Goal: Task Accomplishment & Management: Manage account settings

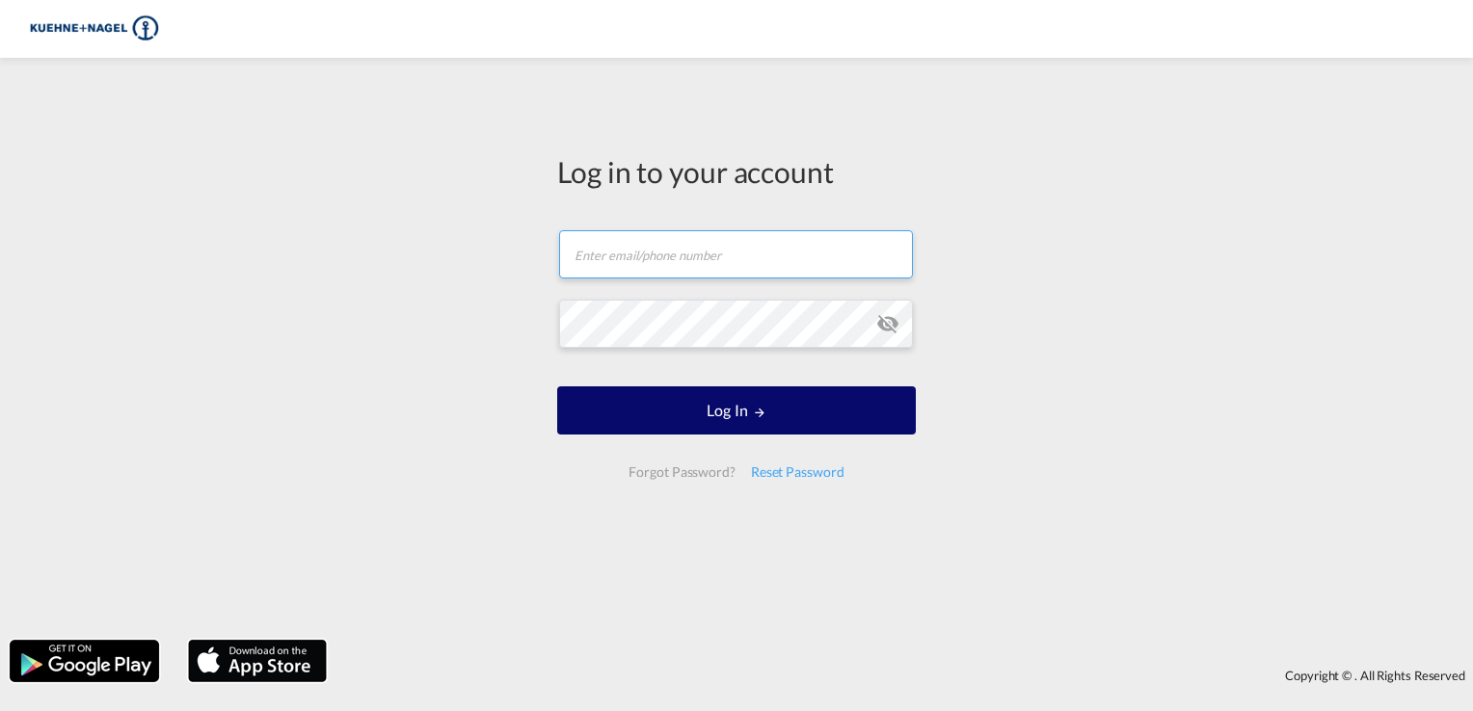
type input "[DOMAIN_NAME][EMAIL_ADDRESS][PERSON_NAME][DOMAIN_NAME]"
click at [828, 413] on button "Log In" at bounding box center [736, 411] width 359 height 48
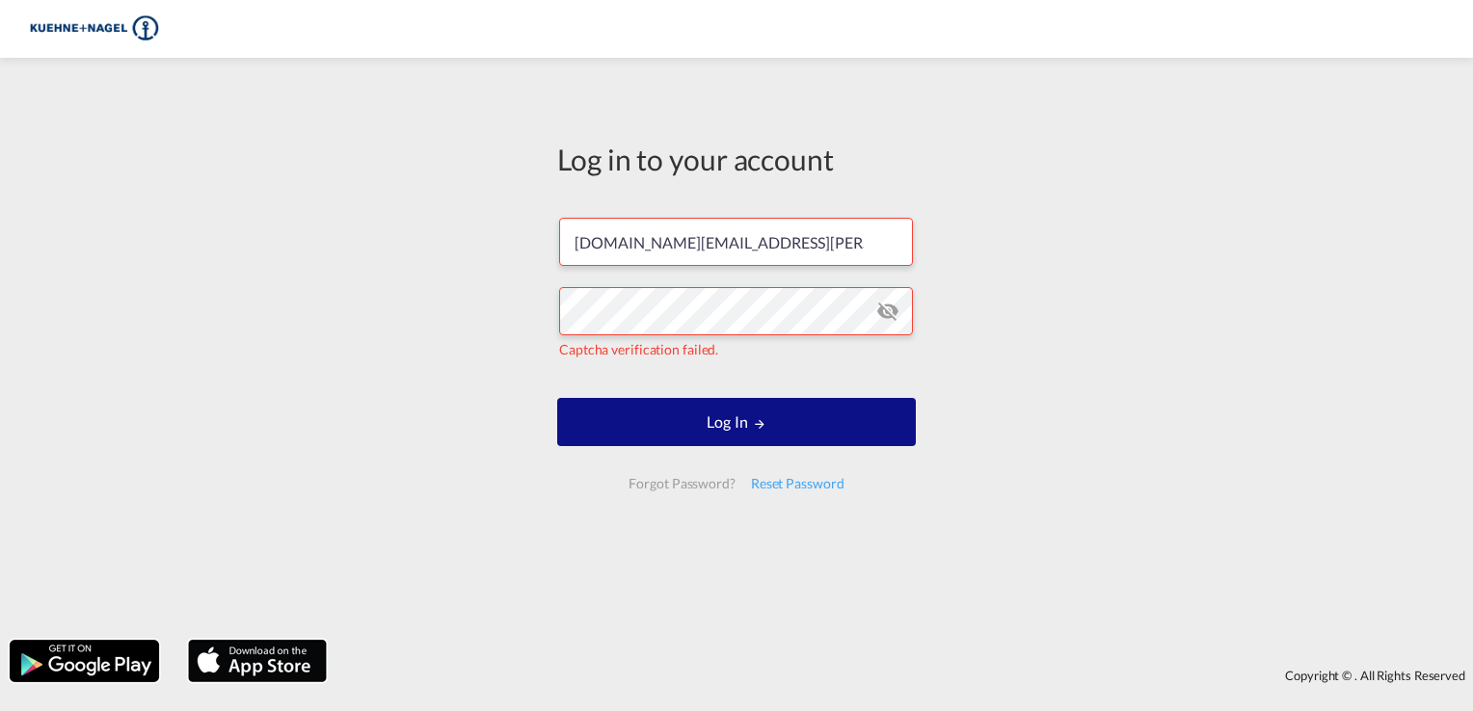
click at [718, 364] on form "[DOMAIN_NAME][EMAIL_ADDRESS][PERSON_NAME][DOMAIN_NAME] Captcha verification fai…" at bounding box center [736, 353] width 359 height 309
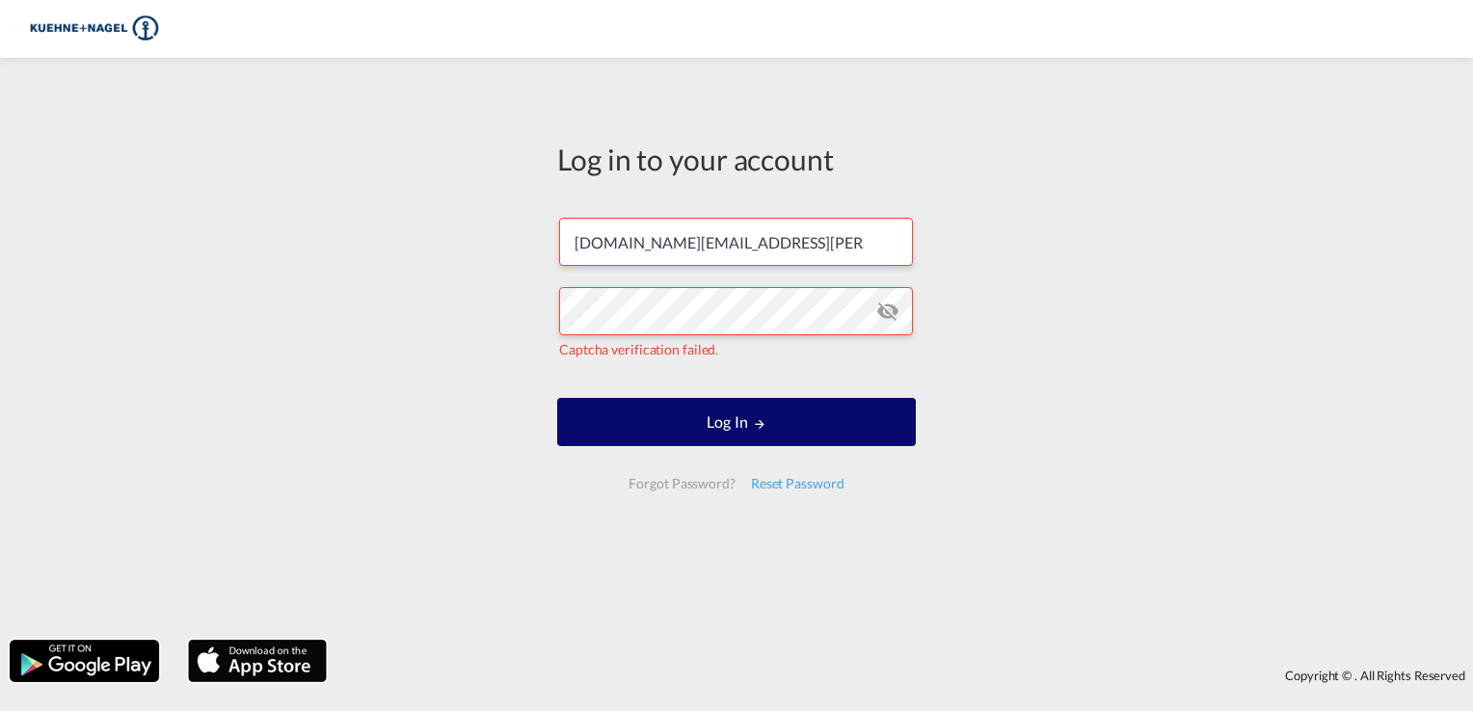
click at [725, 435] on button "Log In" at bounding box center [736, 422] width 359 height 48
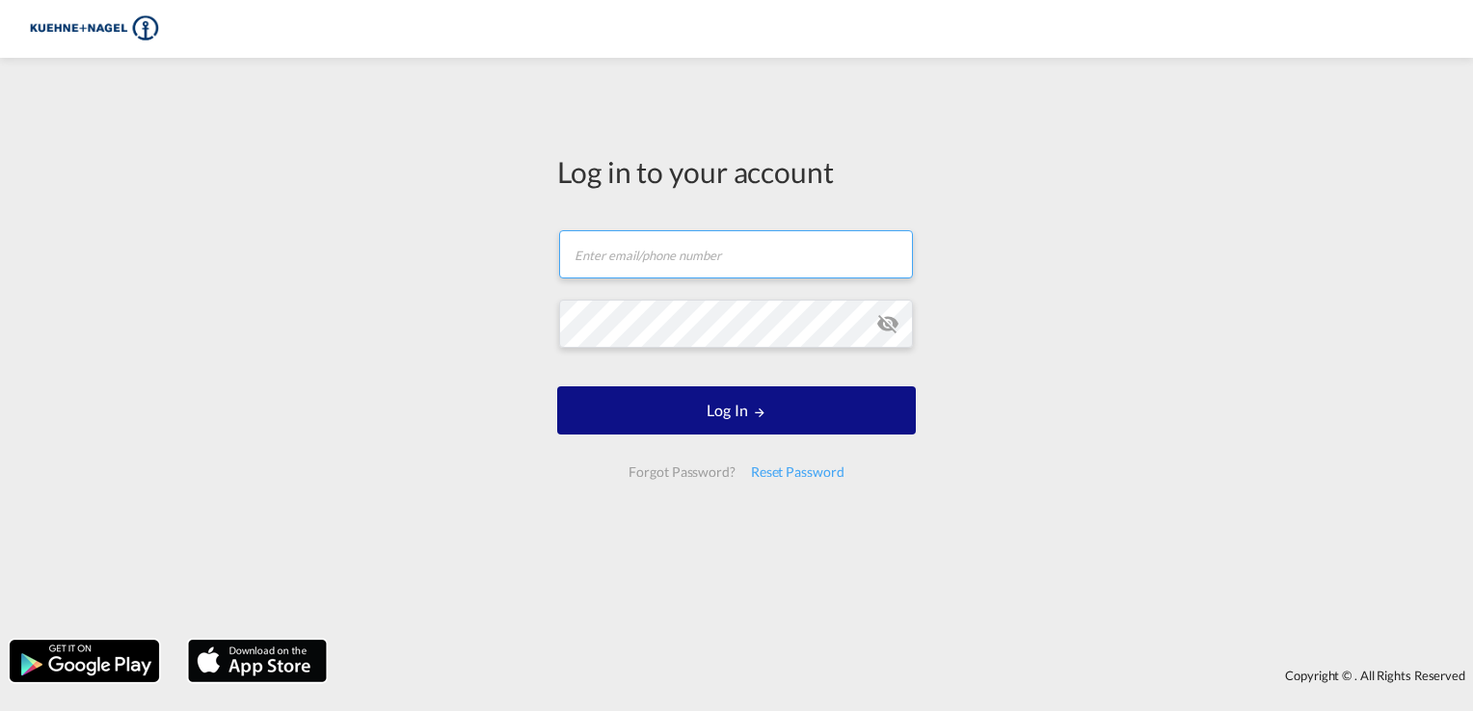
type input "[DOMAIN_NAME][EMAIL_ADDRESS][PERSON_NAME][DOMAIN_NAME]"
click at [886, 332] on md-icon "icon-eye-off" at bounding box center [887, 323] width 23 height 23
click at [497, 318] on div "Log in to your account liren.wang@kuehne-nagel.com Log In Forgot Password? Rese…" at bounding box center [736, 348] width 1473 height 563
